Goal: Entertainment & Leisure: Consume media (video, audio)

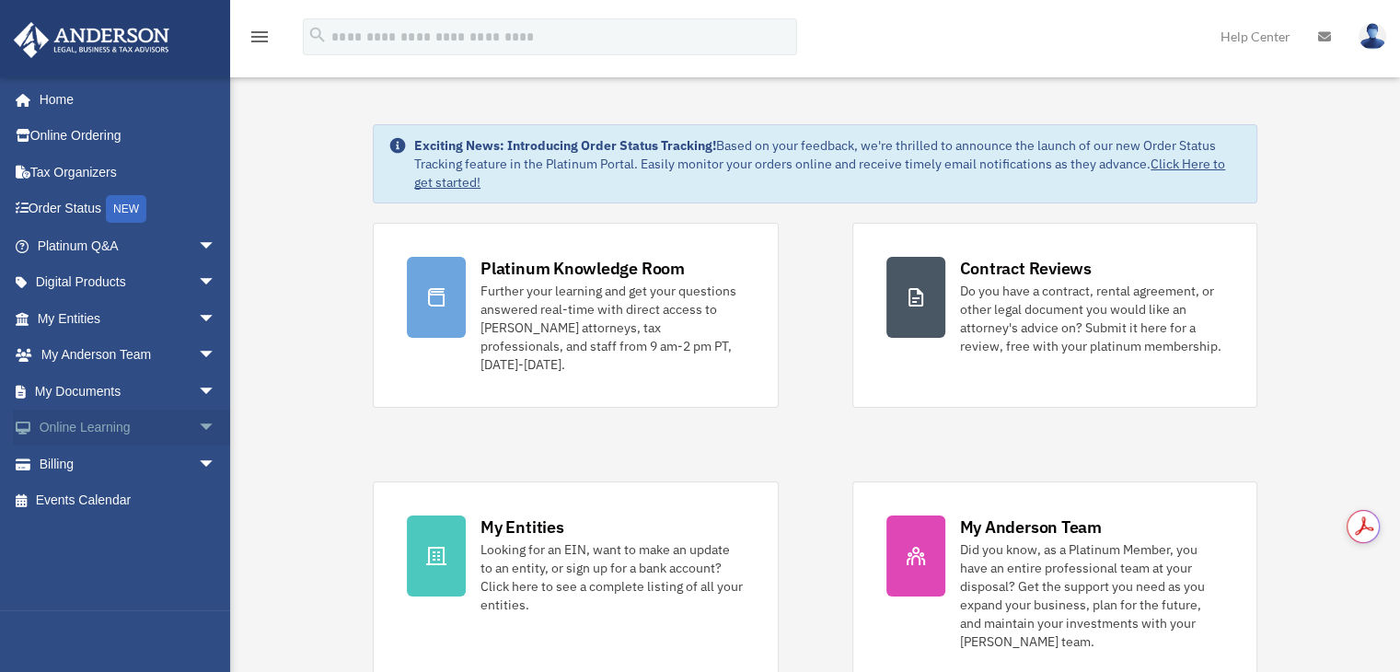
click at [129, 442] on link "Online Learning arrow_drop_down" at bounding box center [128, 428] width 231 height 37
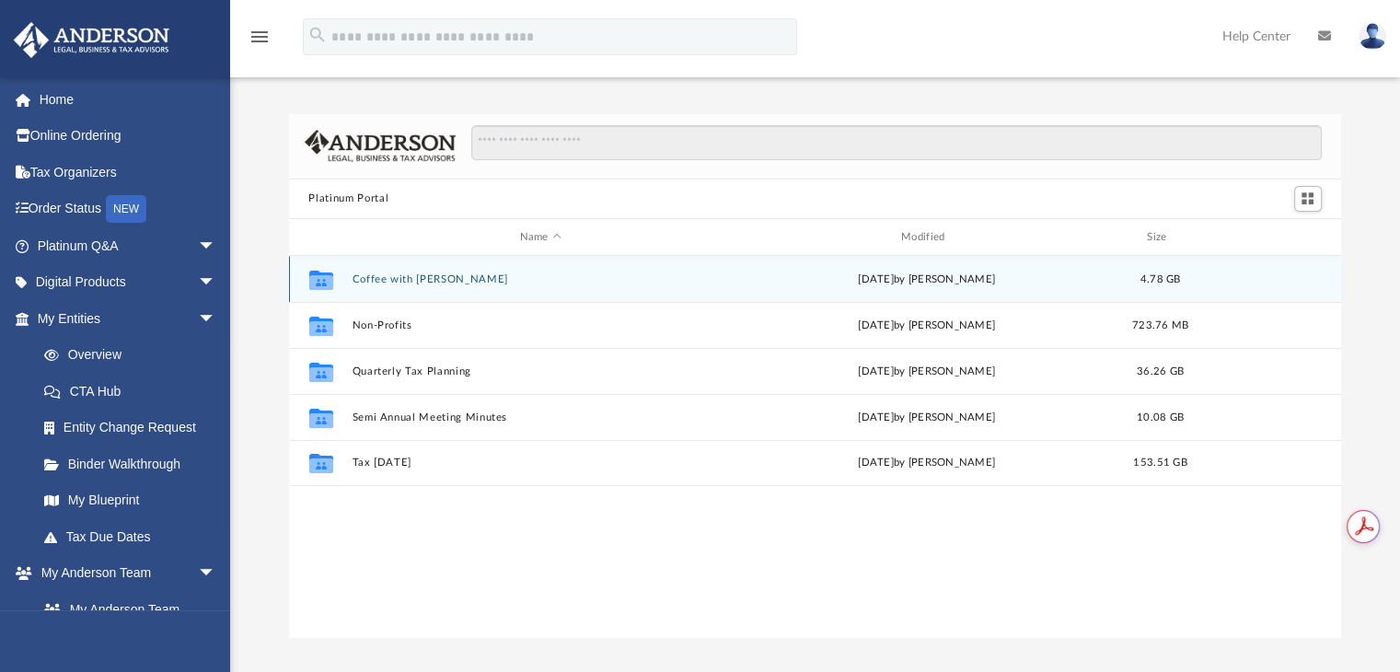
scroll to position [404, 1038]
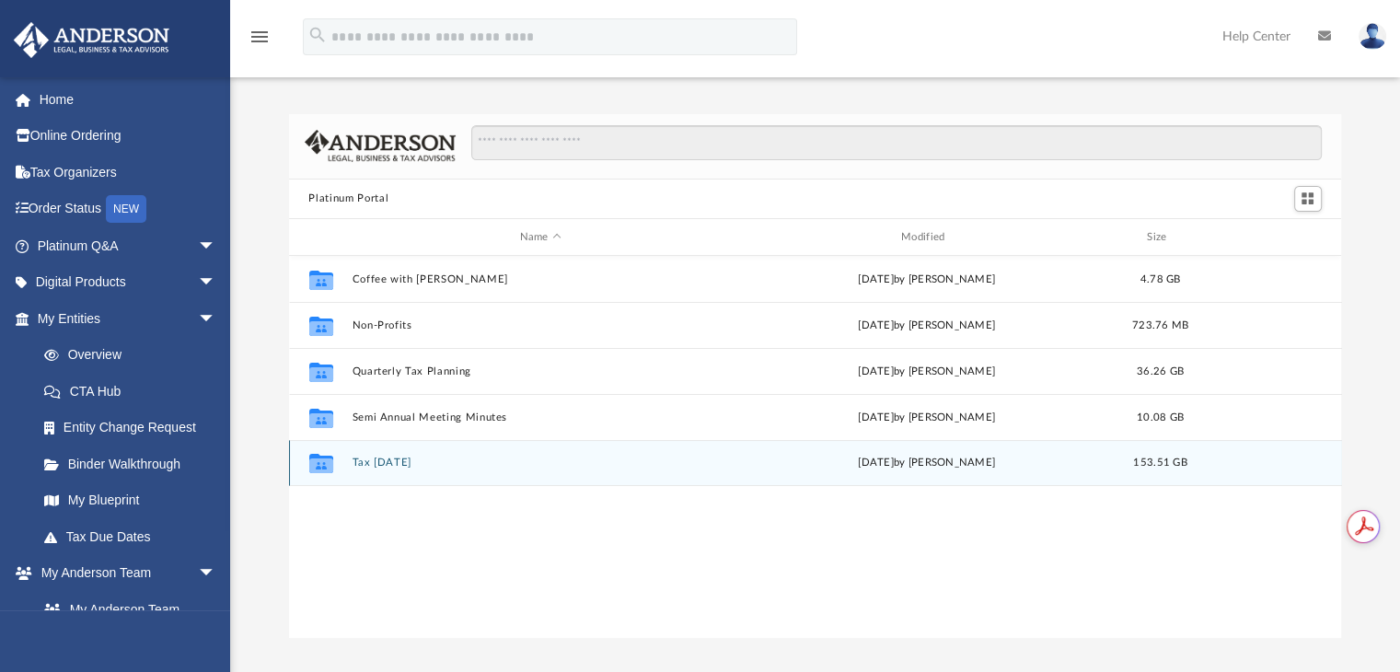
click at [409, 465] on button "Tax Tuesday" at bounding box center [540, 463] width 377 height 12
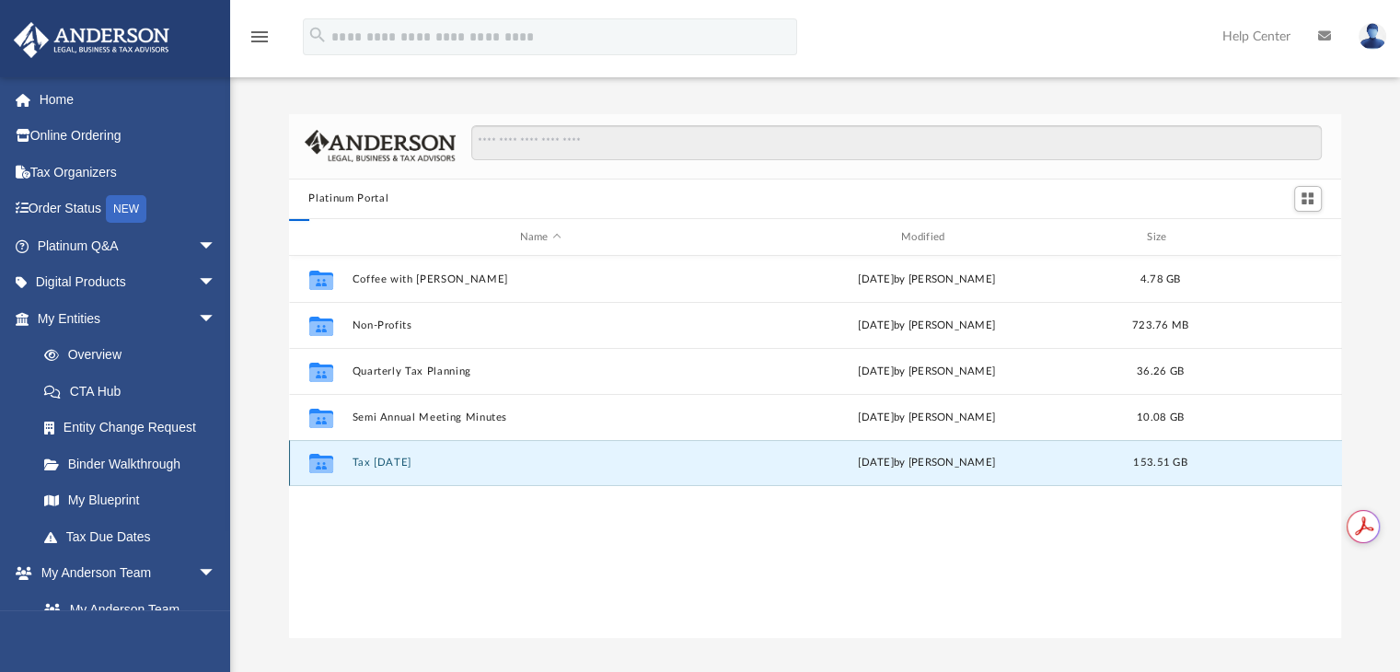
click at [409, 465] on button "Tax Tuesday" at bounding box center [540, 463] width 377 height 12
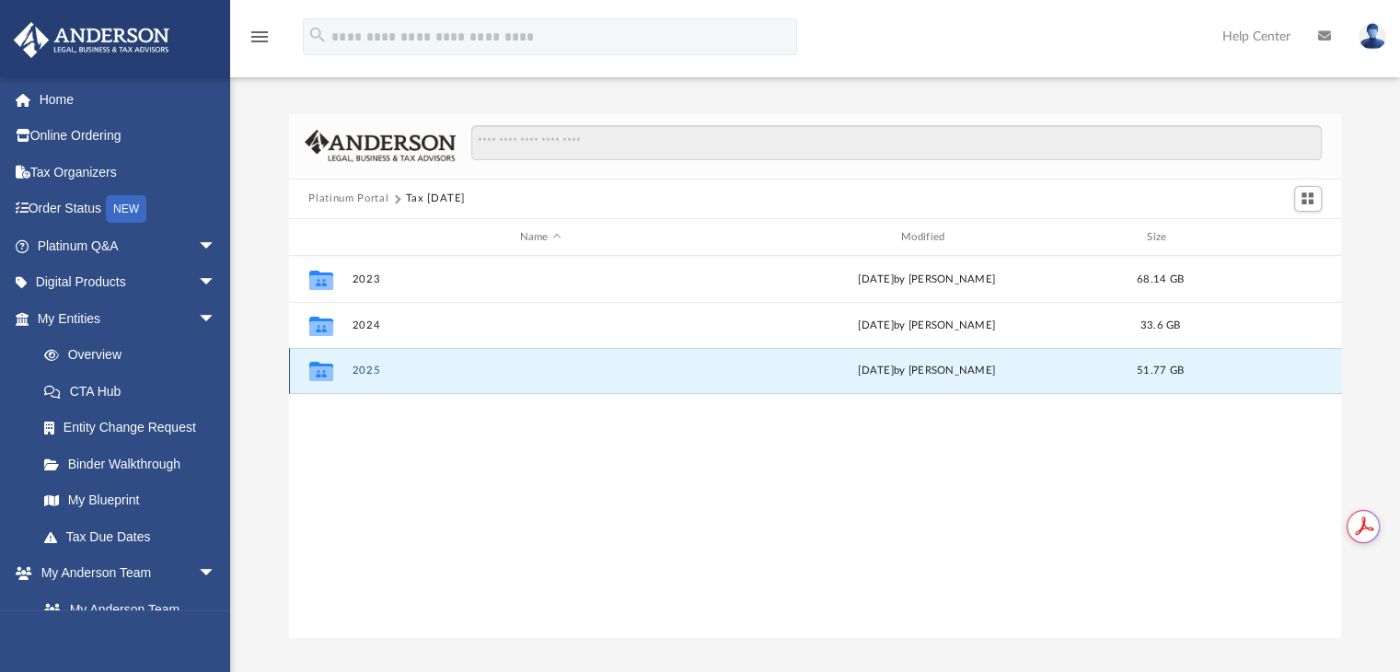
click at [366, 373] on button "2025" at bounding box center [540, 371] width 377 height 12
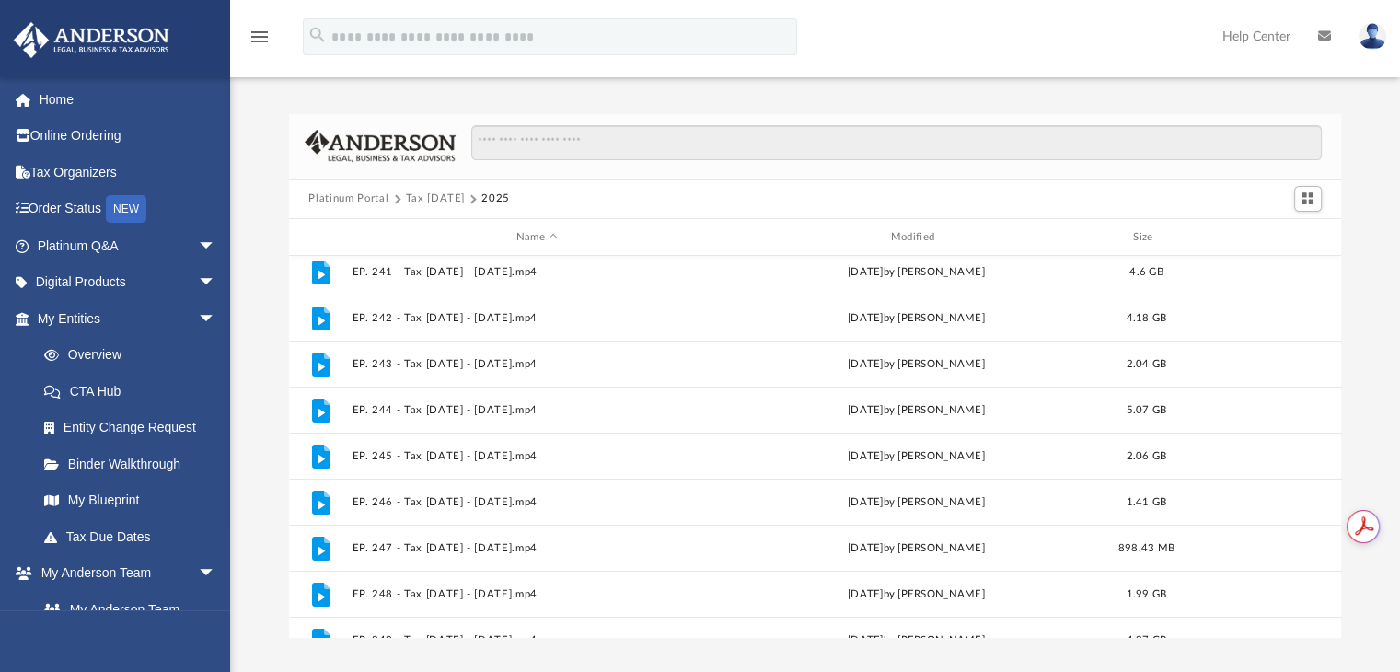
scroll to position [538, 0]
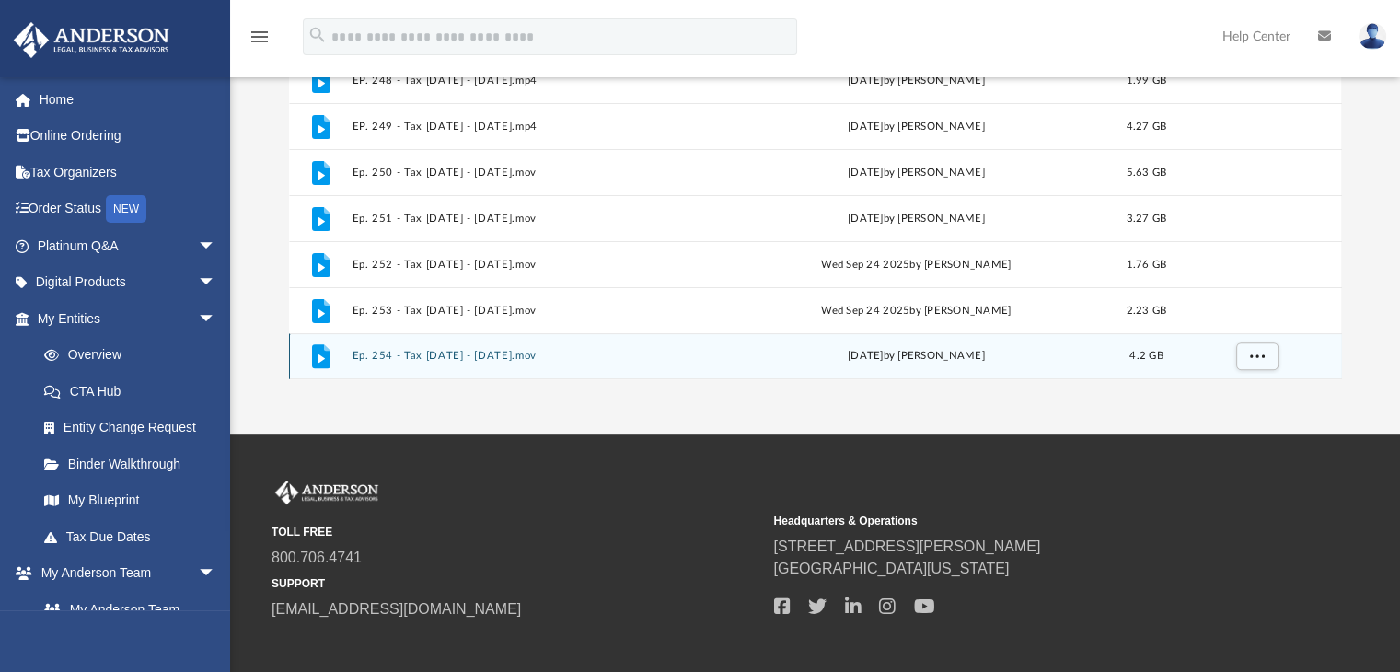
click at [523, 351] on button "Ep. 254 - Tax [DATE] - [DATE].mov" at bounding box center [537, 357] width 371 height 12
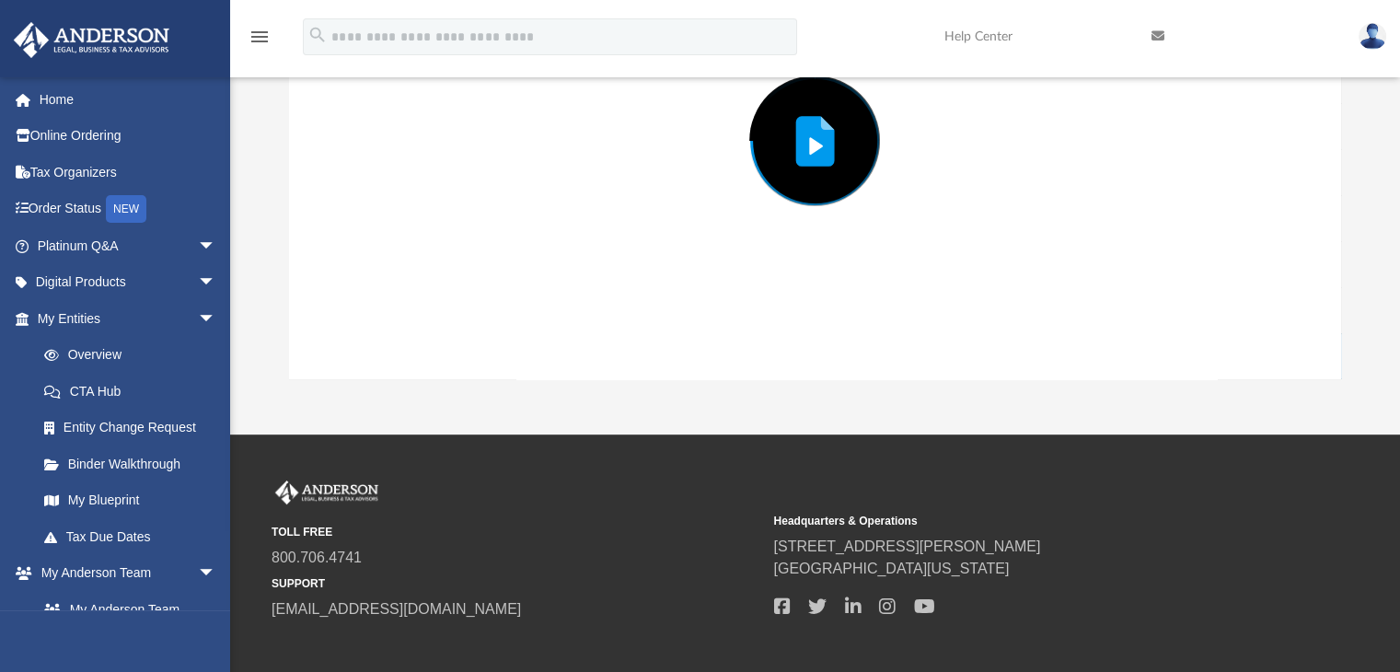
click at [523, 349] on div "Preview" at bounding box center [815, 140] width 1053 height 475
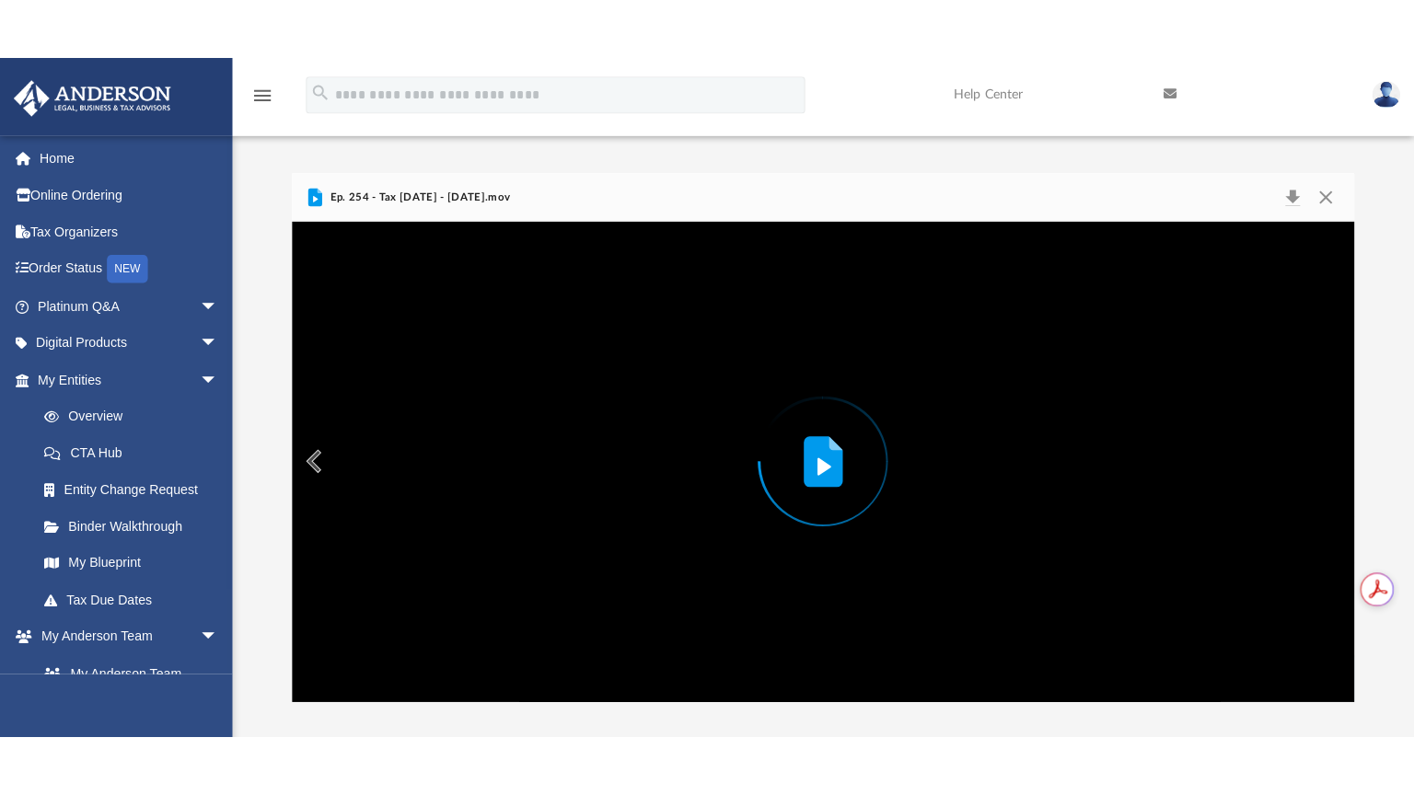
scroll to position [0, 0]
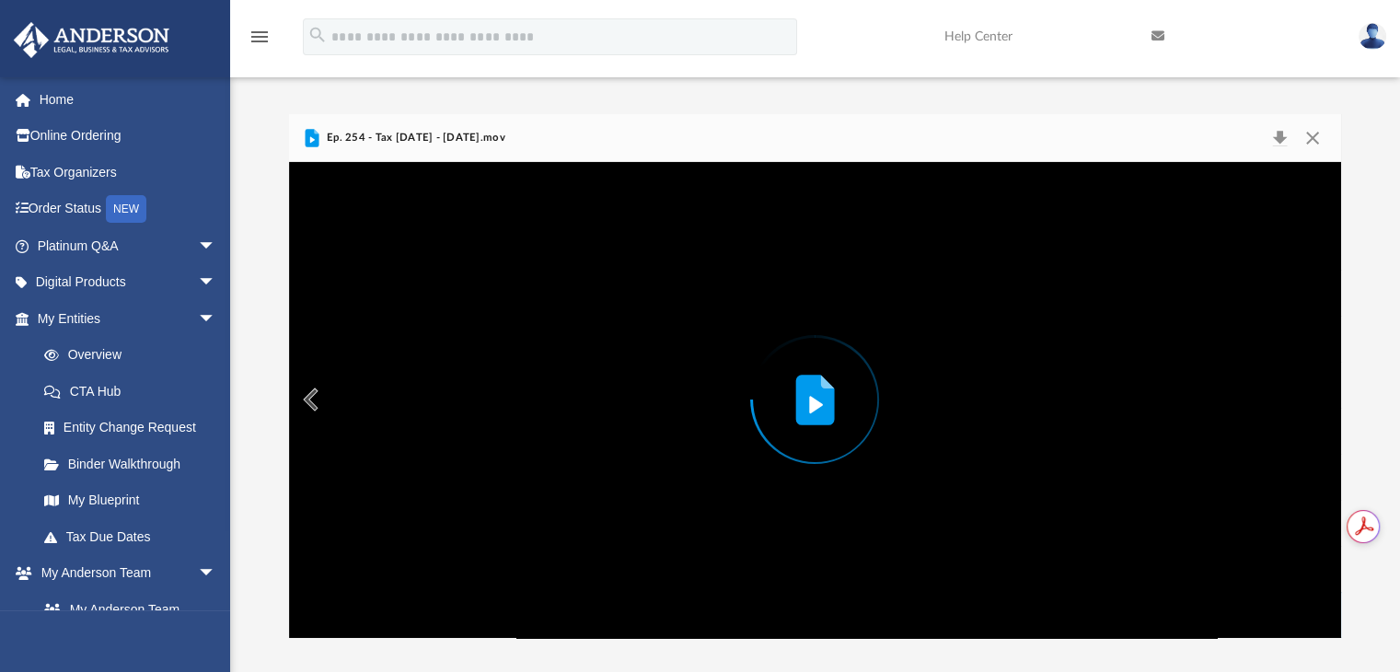
click at [819, 404] on icon "Preview" at bounding box center [816, 404] width 14 height 17
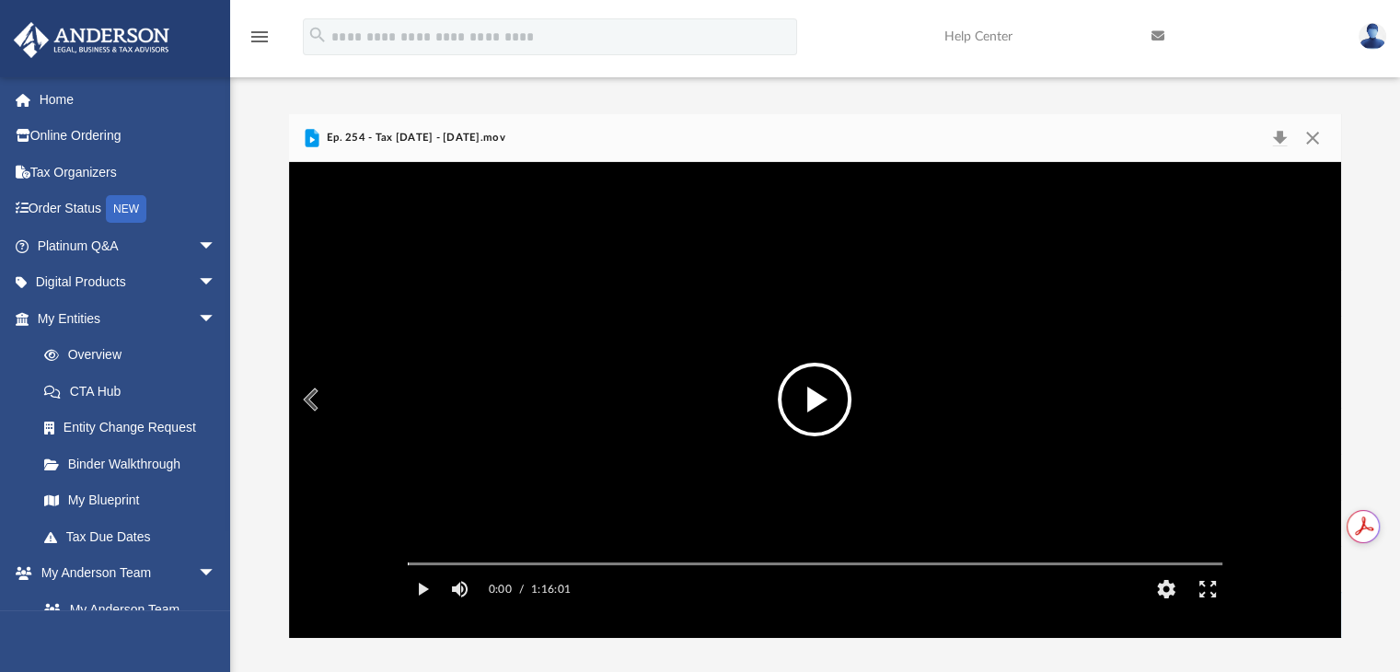
click at [831, 403] on button "File preview" at bounding box center [815, 400] width 74 height 74
click at [460, 608] on button "Mute" at bounding box center [460, 589] width 33 height 37
click at [461, 608] on button "Unmute" at bounding box center [460, 589] width 33 height 37
click at [1198, 608] on button "Enter fullscreen" at bounding box center [1207, 589] width 41 height 37
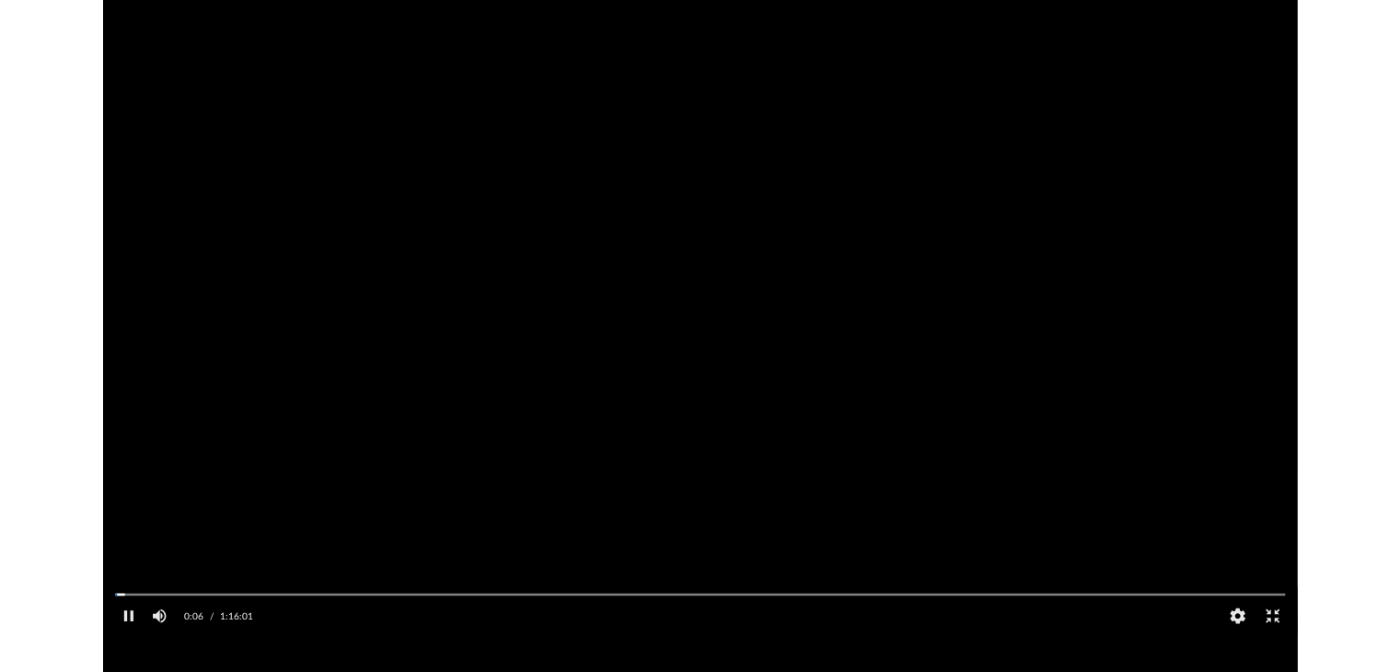
scroll to position [404, 1051]
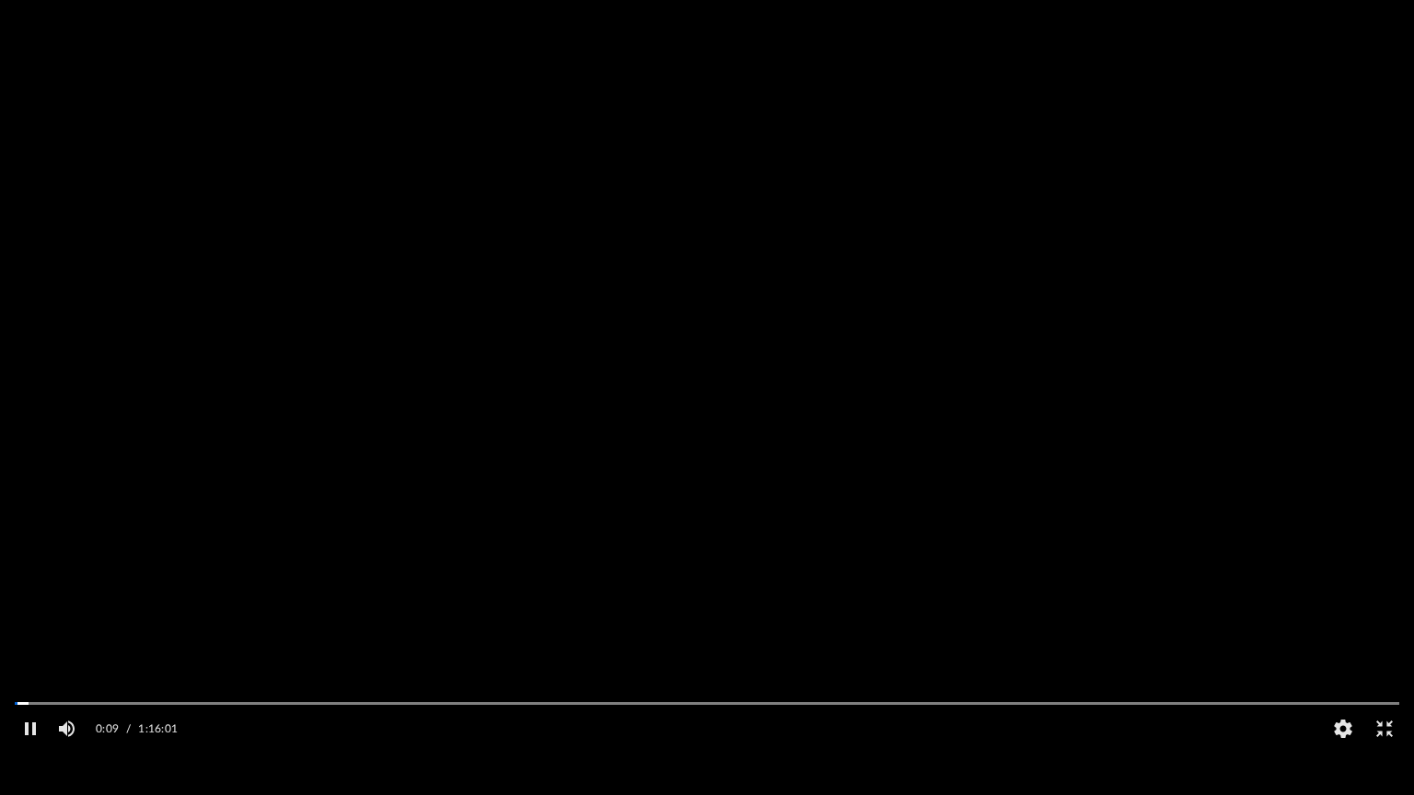
click at [173, 671] on div "Autoplay Disabled Speed Normal Quality Auto Subtitles/CC Off Audio Autoplay Dis…" at bounding box center [707, 397] width 1414 height 795
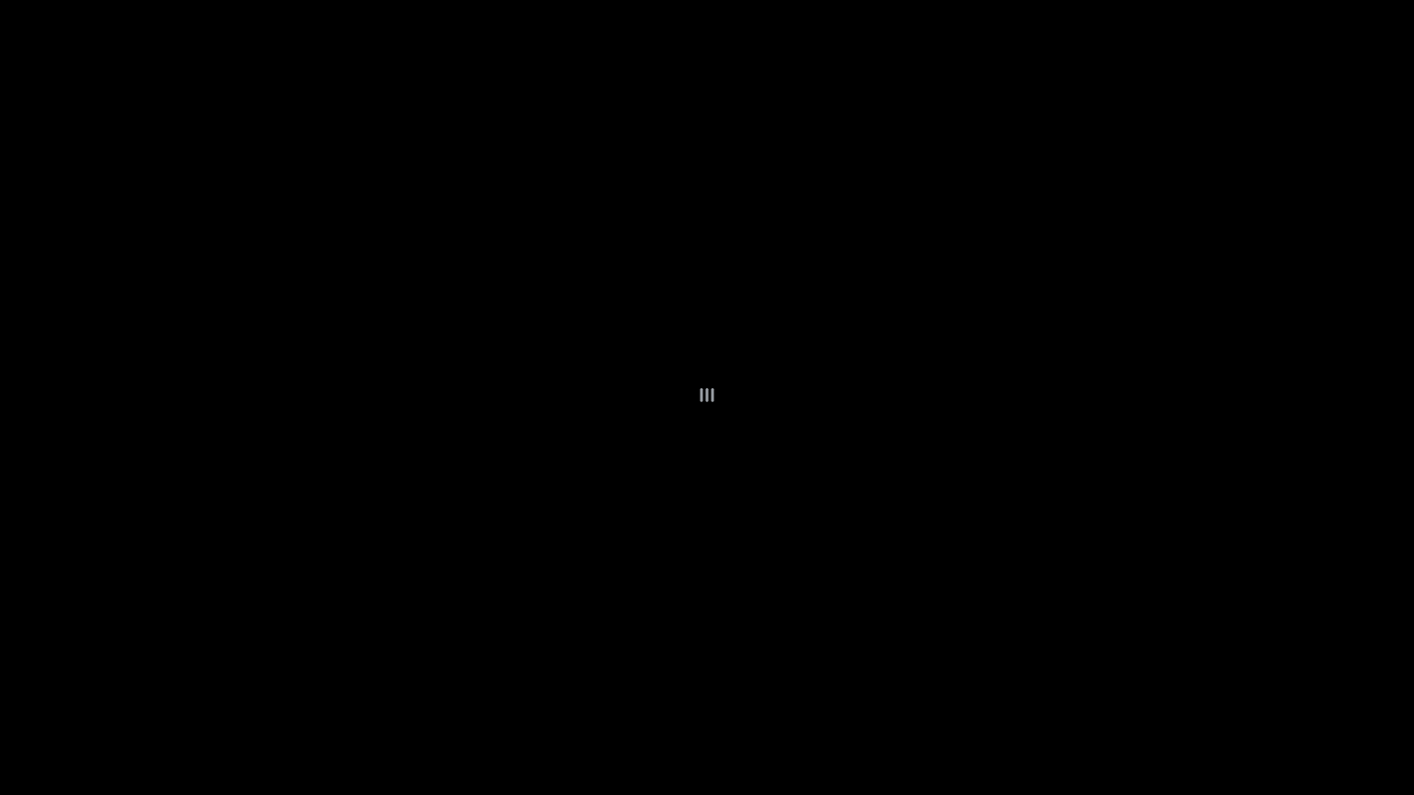
click at [706, 469] on div "File preview" at bounding box center [707, 397] width 1414 height 795
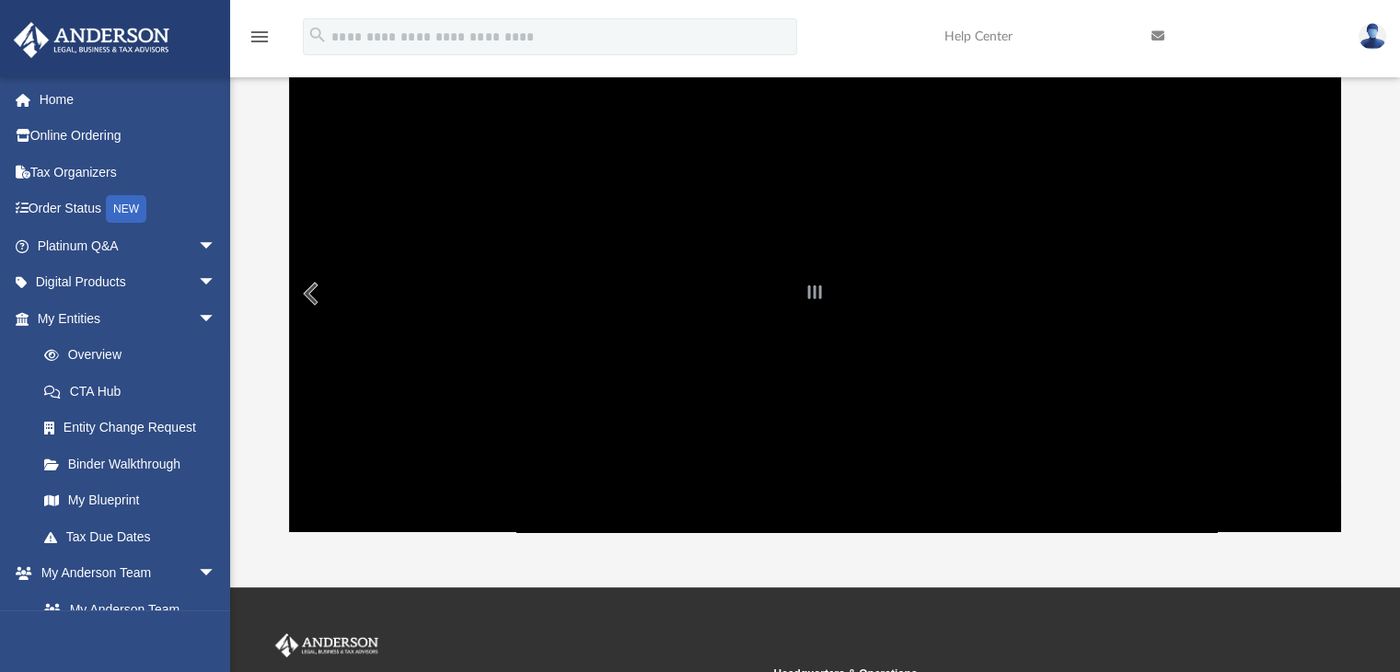
scroll to position [184, 0]
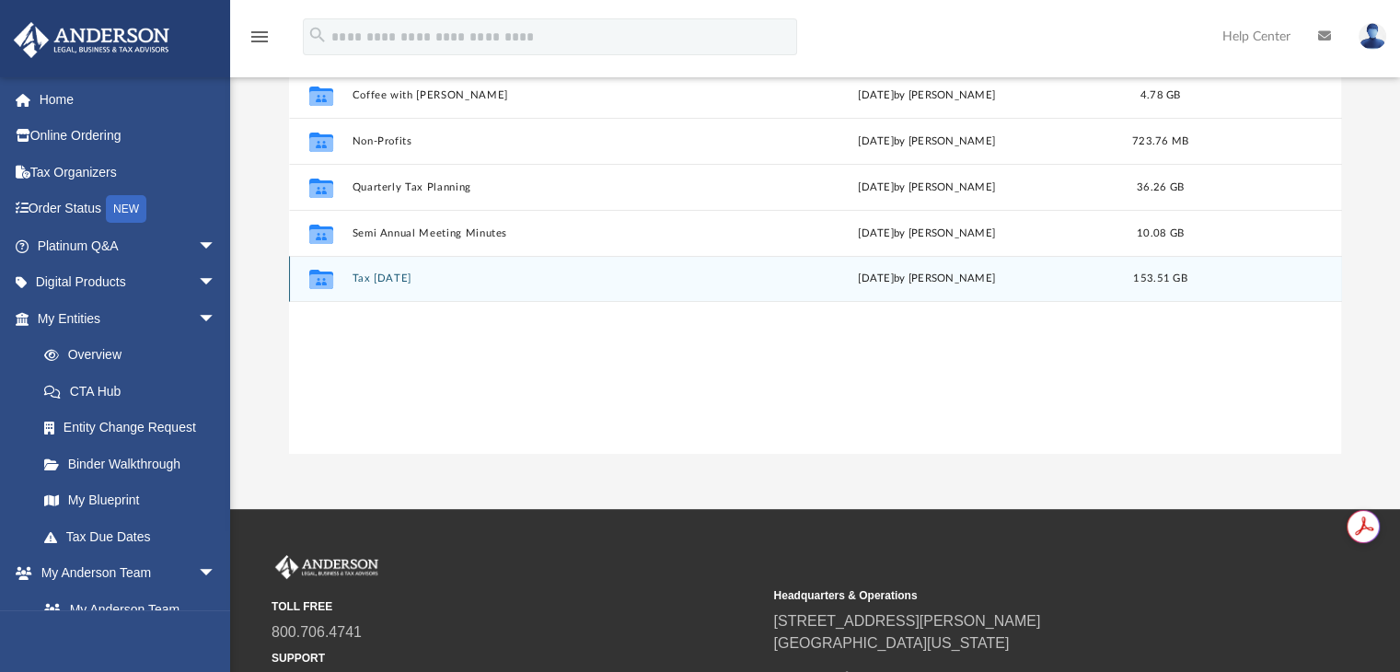
click at [387, 260] on div "Collaborated Folder Tax [DATE] [DATE] by [PERSON_NAME] 153.51 GB" at bounding box center [815, 279] width 1053 height 46
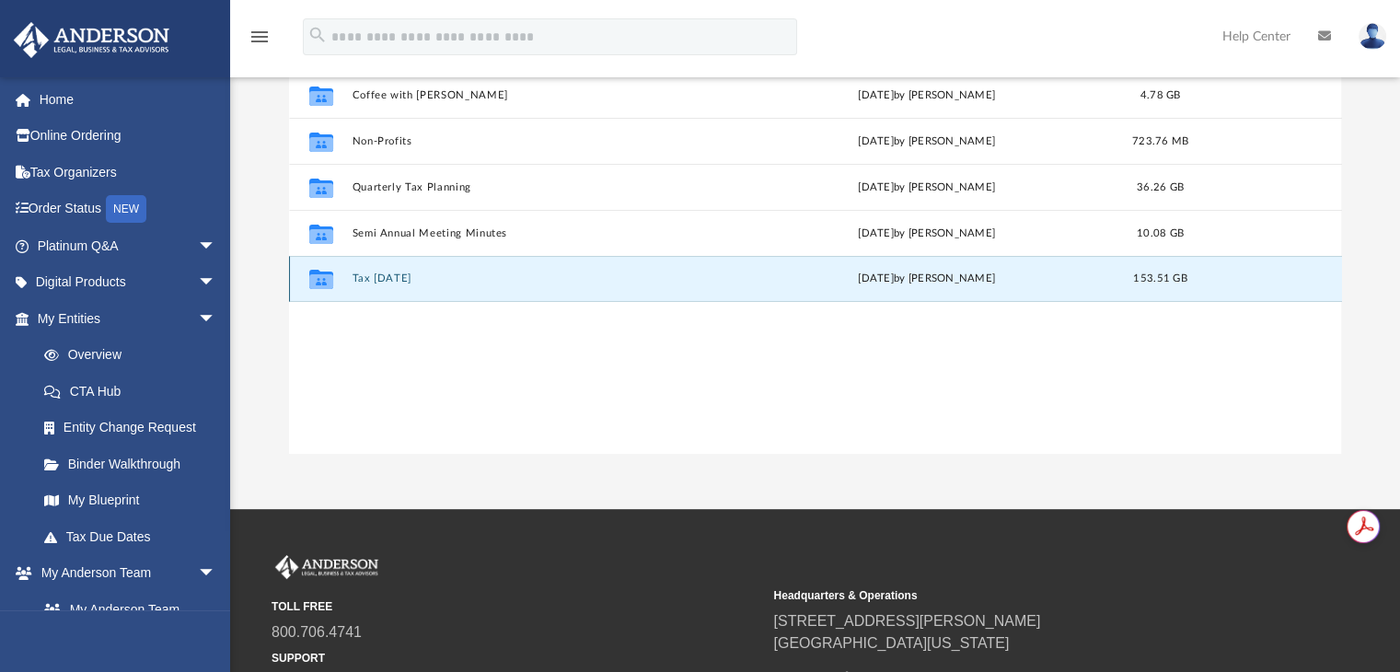
click at [388, 277] on button "Tax [DATE]" at bounding box center [540, 279] width 377 height 12
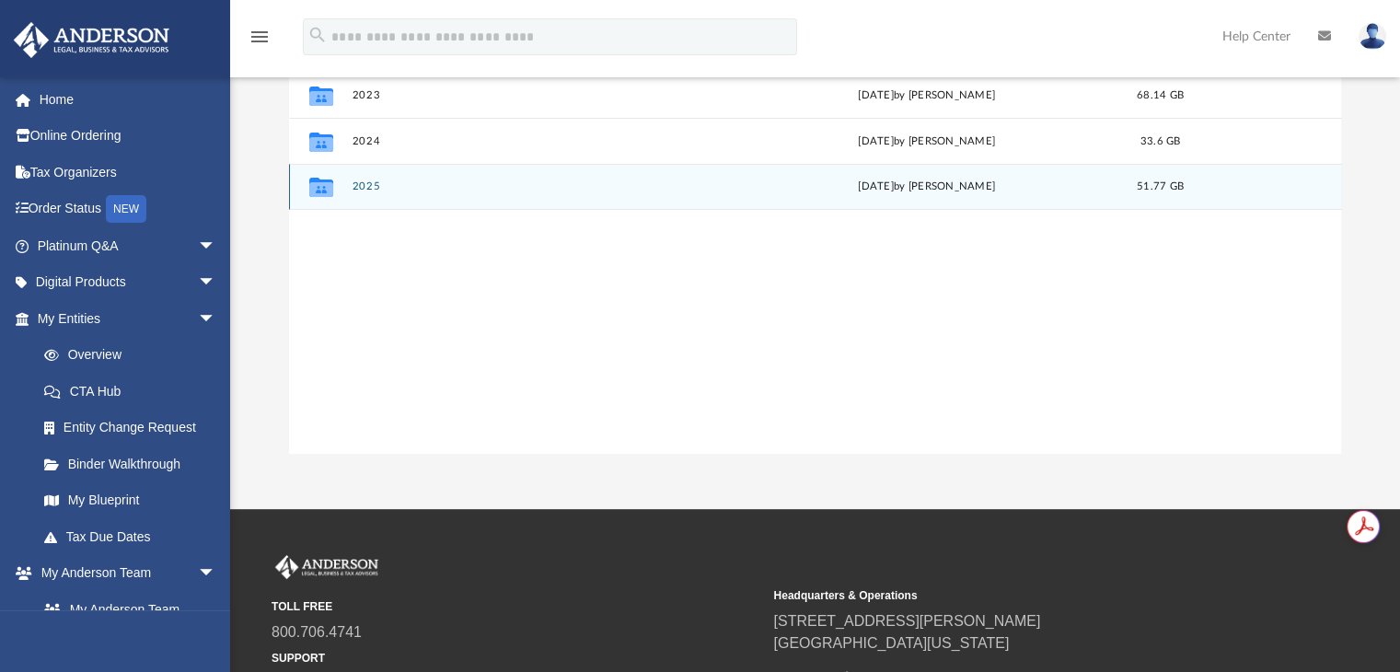
drag, startPoint x: 365, startPoint y: 196, endPoint x: 352, endPoint y: 195, distance: 12.9
click at [352, 195] on div "Collaborated Folder 2025 [DATE] by [PERSON_NAME] 51.77 GB" at bounding box center [815, 187] width 1053 height 46
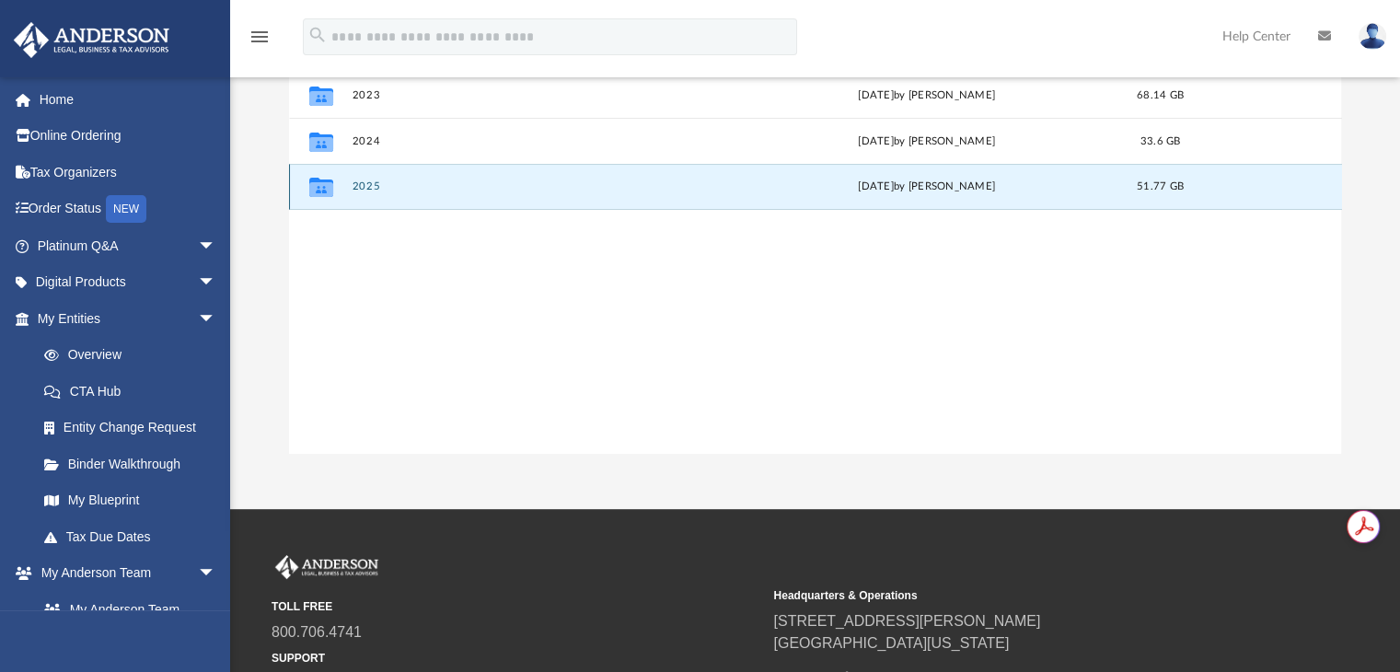
click at [353, 192] on button "2025" at bounding box center [540, 187] width 377 height 12
click at [353, 196] on div "Collaborated Folder 2025 [DATE] by [PERSON_NAME] 51.77 GB" at bounding box center [815, 187] width 1053 height 46
click at [355, 183] on button "2025" at bounding box center [540, 187] width 377 height 12
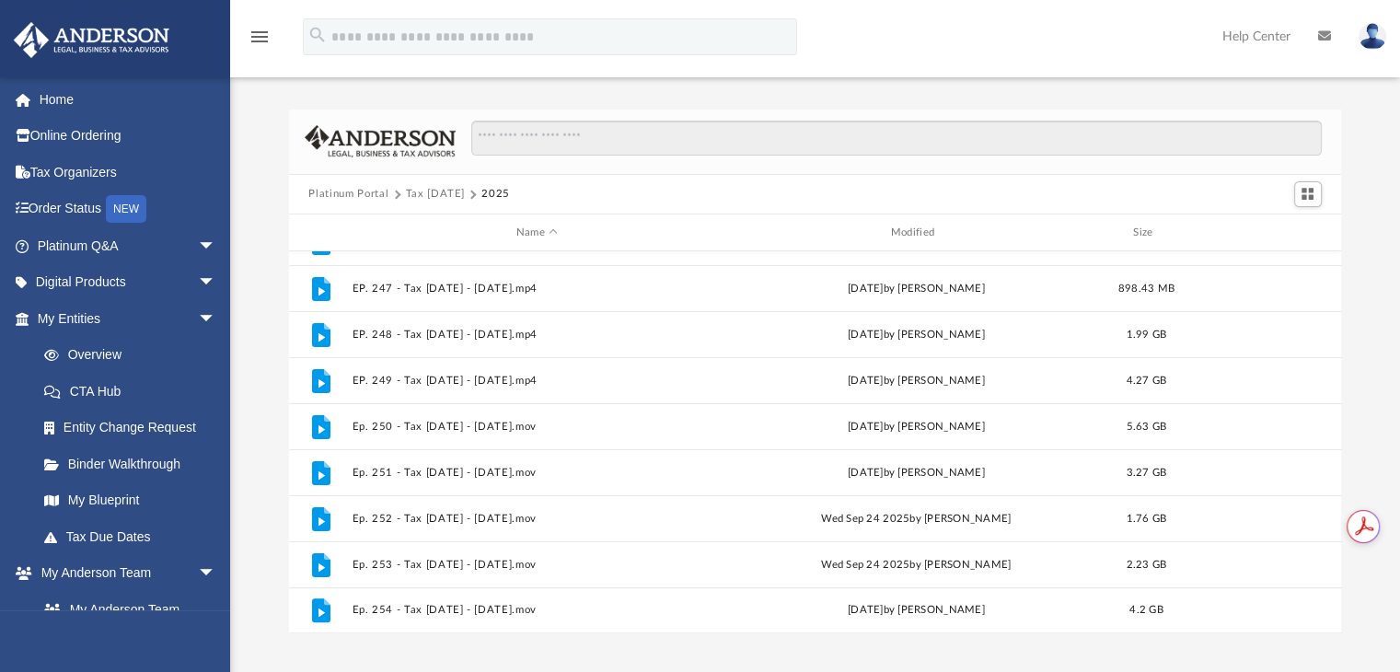
scroll to position [92, 0]
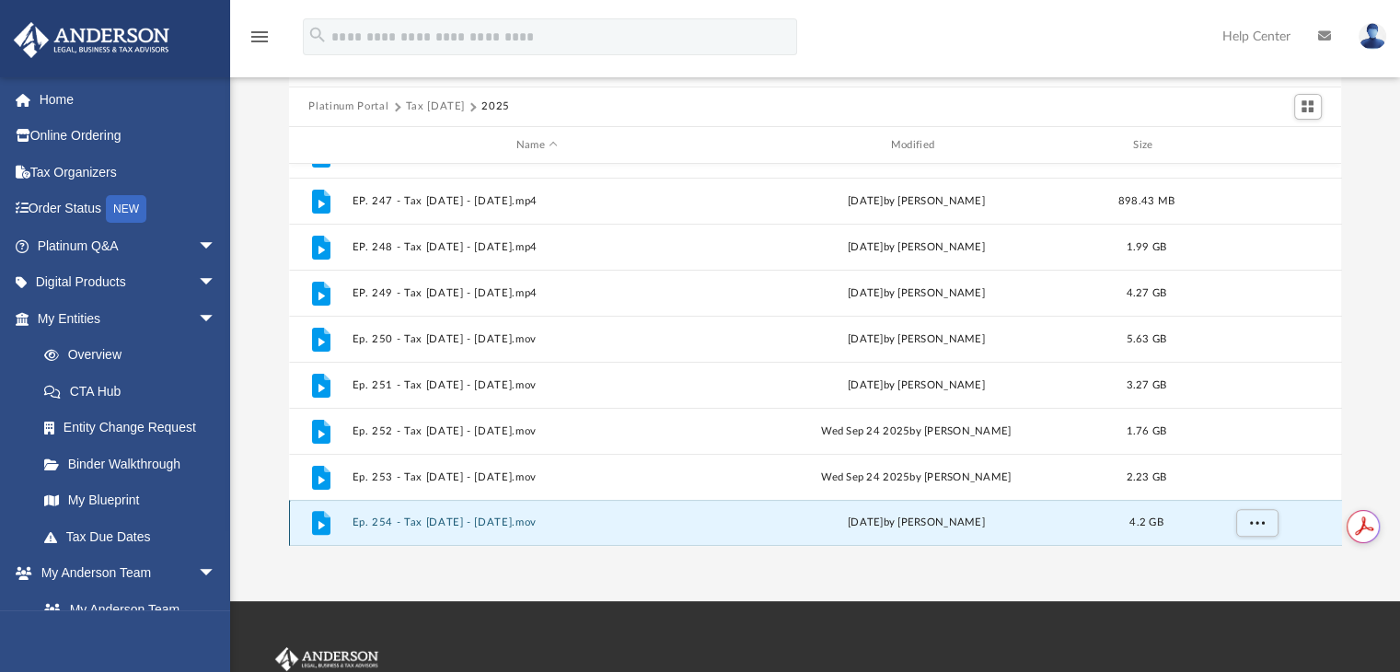
click at [454, 517] on button "Ep. 254 - Tax [DATE] - [DATE].mov" at bounding box center [537, 523] width 371 height 12
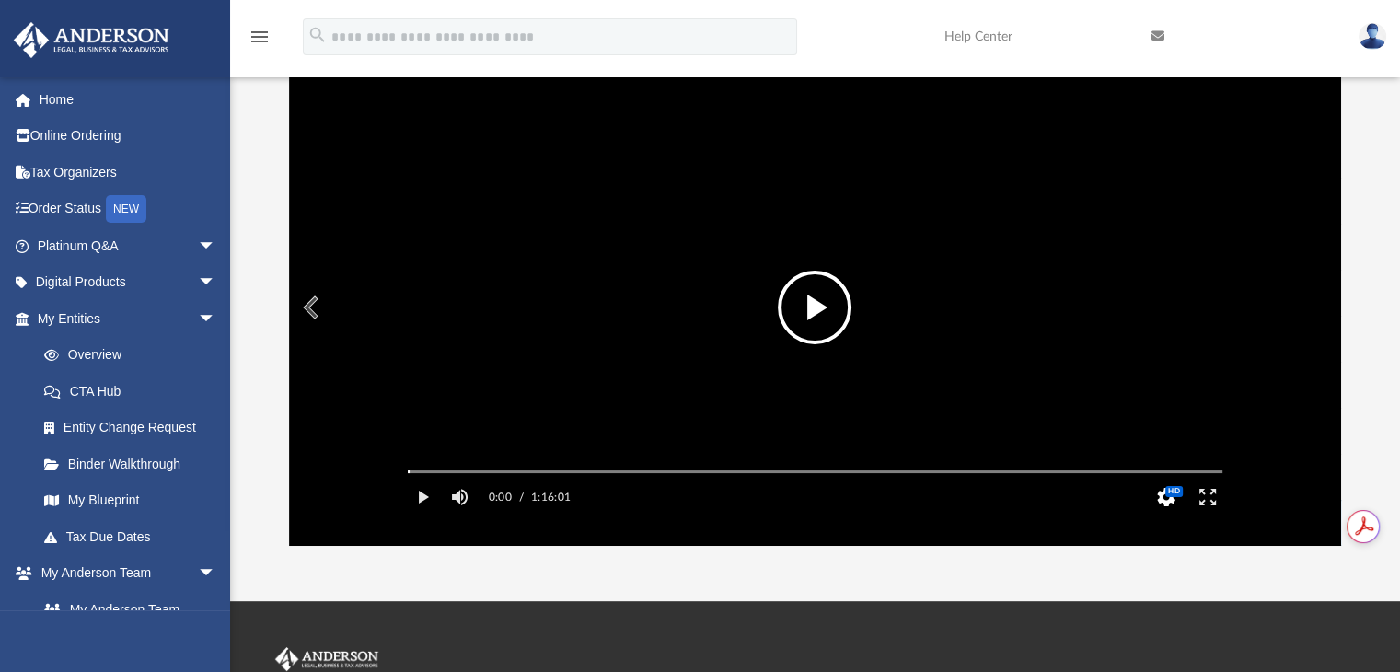
click at [1163, 515] on button "HD" at bounding box center [1165, 497] width 41 height 37
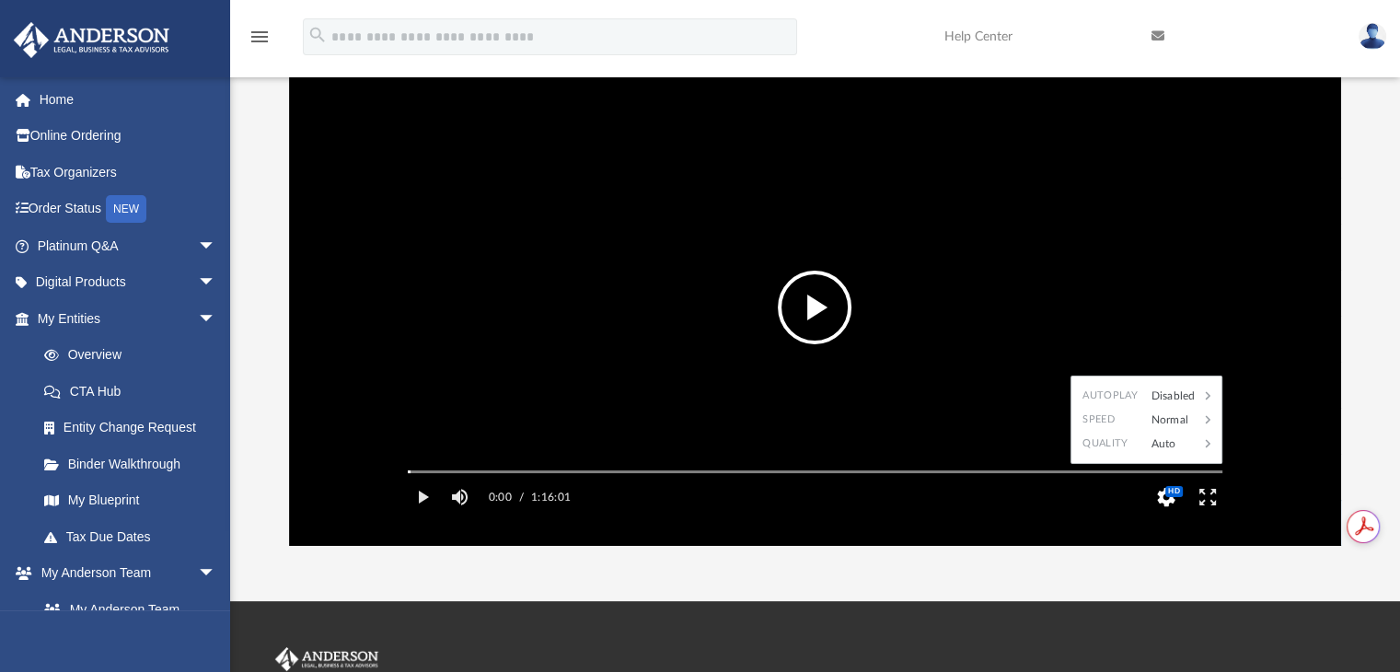
click at [1163, 515] on button "HD" at bounding box center [1165, 497] width 41 height 37
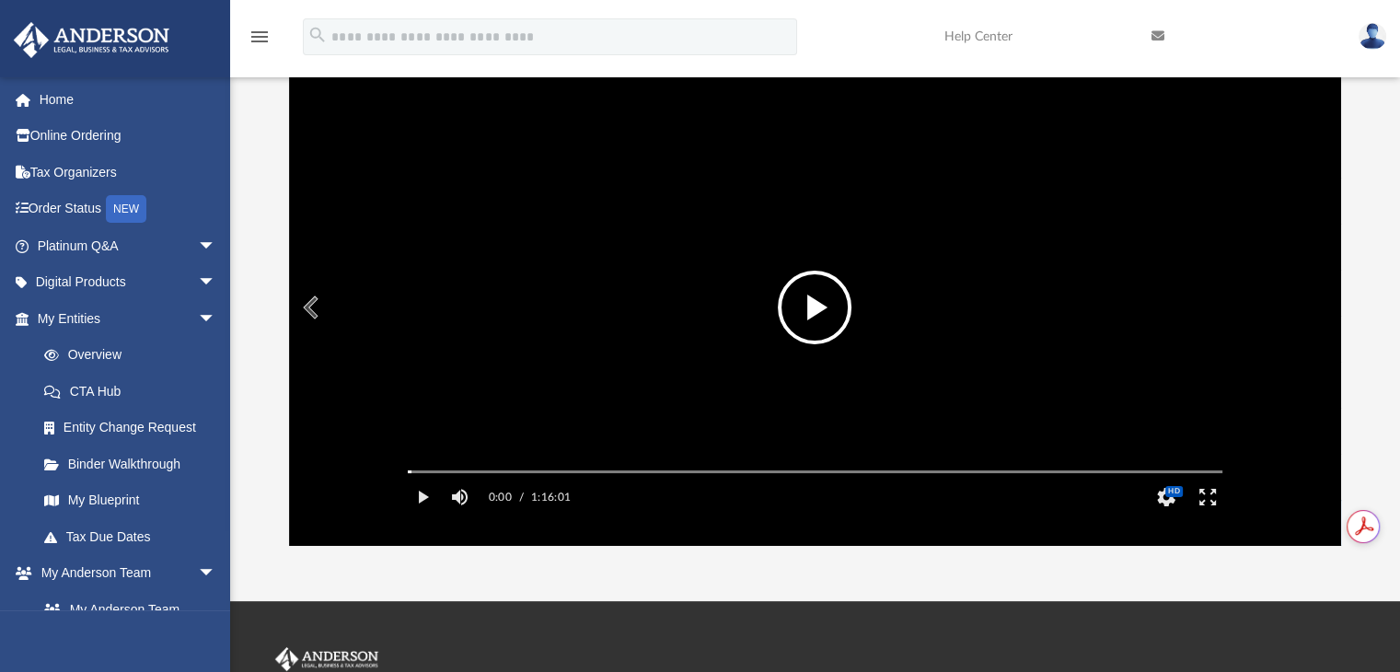
click at [780, 281] on video "File preview" at bounding box center [815, 308] width 844 height 423
click at [451, 515] on button "Mute" at bounding box center [460, 497] width 33 height 37
click at [451, 515] on button "Unmute" at bounding box center [460, 497] width 33 height 37
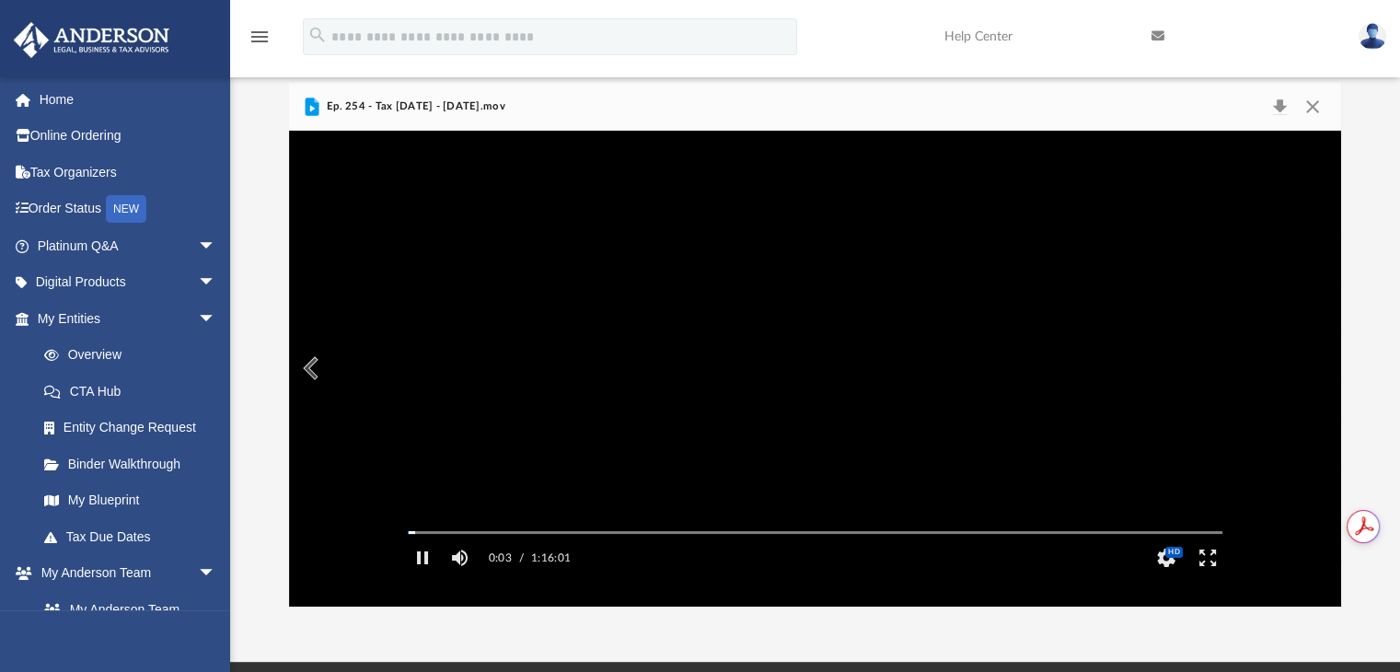
scroll to position [0, 0]
